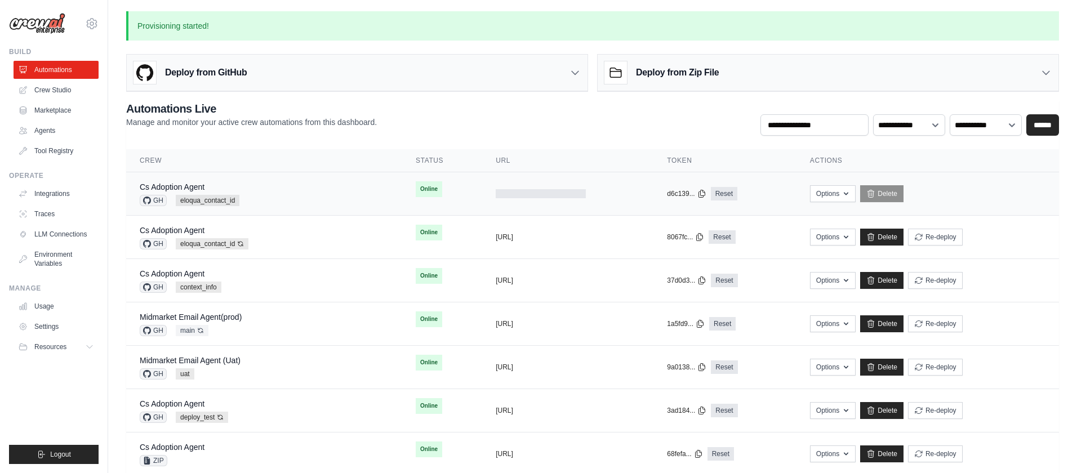
click at [332, 189] on div "Cs Adoption Agent GH eloqua_contact_id" at bounding box center [264, 193] width 249 height 25
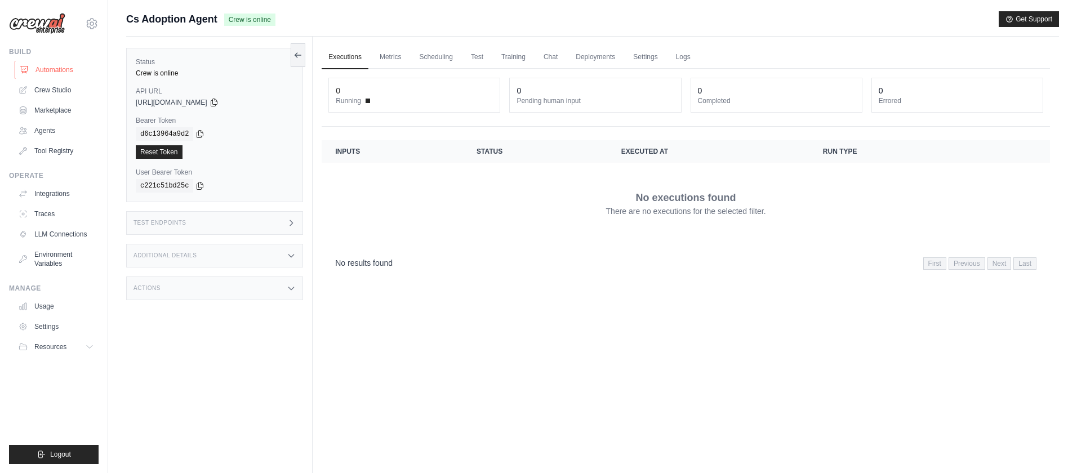
click at [64, 67] on link "Automations" at bounding box center [57, 70] width 85 height 18
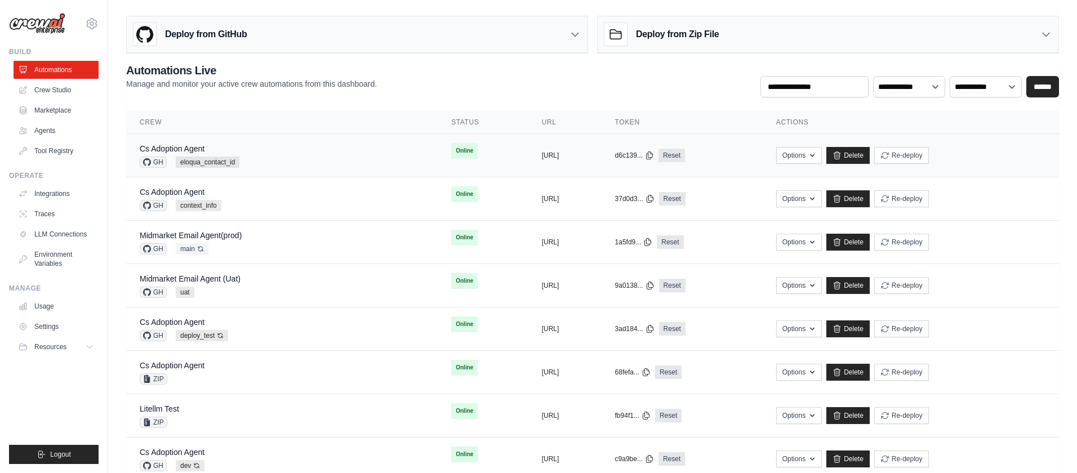
click at [287, 155] on div "Cs Adoption Agent GH eloqua_contact_id" at bounding box center [282, 155] width 284 height 25
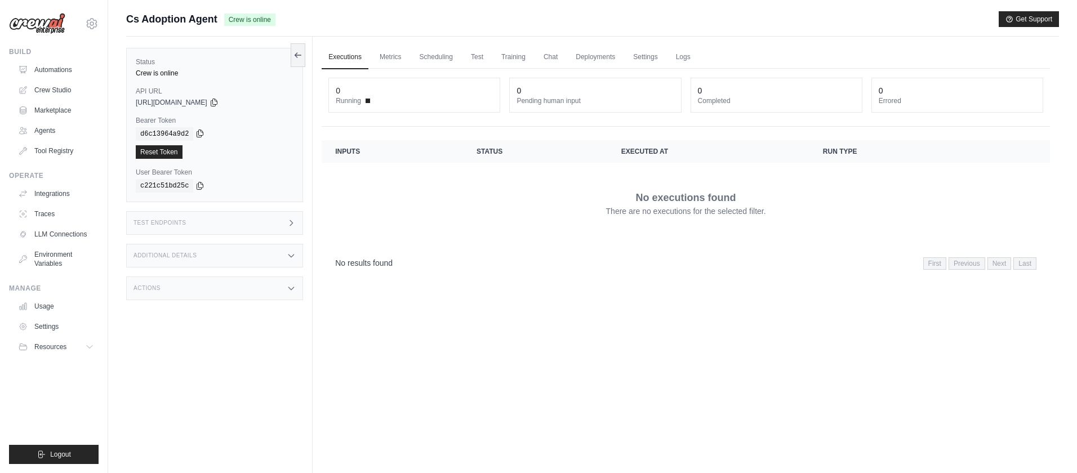
click at [200, 133] on icon at bounding box center [199, 133] width 9 height 9
click at [218, 104] on icon at bounding box center [213, 101] width 9 height 9
